Goal: Understand process/instructions: Learn how to perform a task or action

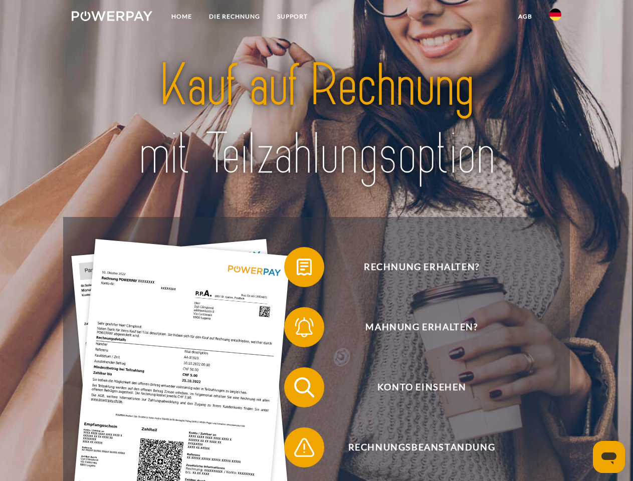
click at [112, 18] on img at bounding box center [112, 16] width 81 height 10
click at [555, 18] on img at bounding box center [555, 15] width 12 height 12
click at [525, 17] on link "agb" at bounding box center [525, 17] width 31 height 18
click at [297, 269] on span at bounding box center [289, 267] width 50 height 50
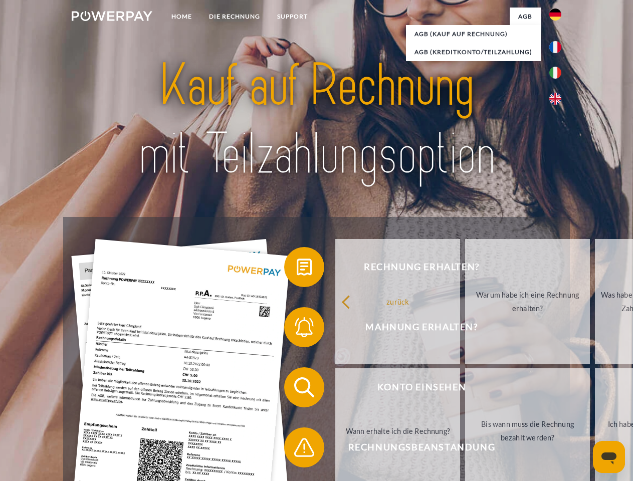
click at [297, 389] on span at bounding box center [289, 387] width 50 height 50
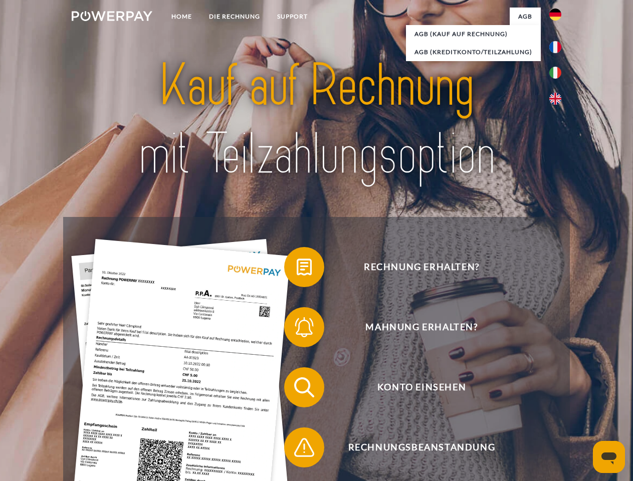
click at [297, 449] on span at bounding box center [289, 447] width 50 height 50
click at [609, 457] on icon "Messaging-Fenster öffnen" at bounding box center [608, 458] width 15 height 12
